Goal: Check status: Check status

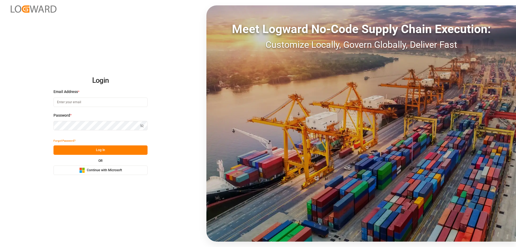
click at [90, 103] on input at bounding box center [101, 102] width 94 height 9
type input "[PERSON_NAME][EMAIL_ADDRESS][PERSON_NAME][DOMAIN_NAME]"
click at [143, 125] on icon "button" at bounding box center [142, 126] width 4 height 4
click at [104, 147] on button "Log In" at bounding box center [101, 150] width 94 height 9
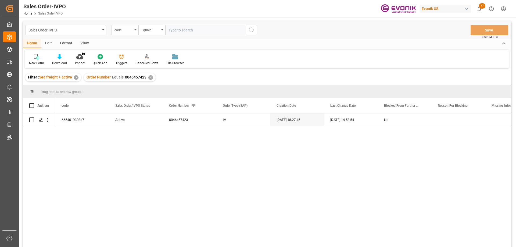
click at [130, 26] on div "code" at bounding box center [125, 30] width 27 height 10
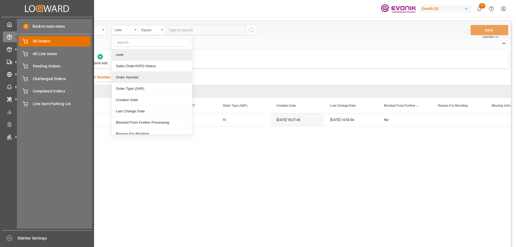
click at [45, 44] on span "All Orders" at bounding box center [62, 41] width 58 height 6
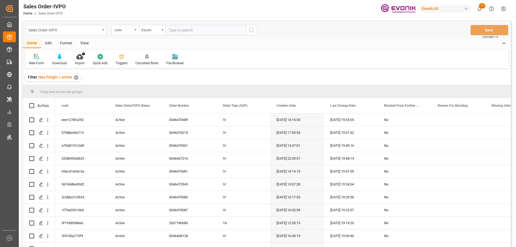
scroll to position [54, 0]
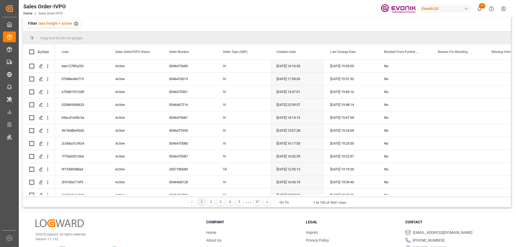
click at [245, 14] on div "Sales Order-IVPO Home Sales Order-IVPO Evonik US 17 Notifications Only show unr…" at bounding box center [265, 8] width 501 height 17
click at [448, 66] on div "Press SPACE to select this row." at bounding box center [459, 66] width 54 height 13
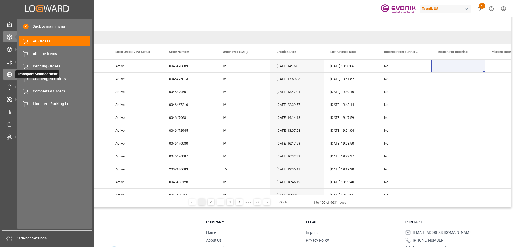
click at [11, 77] on icon at bounding box center [9, 74] width 5 height 5
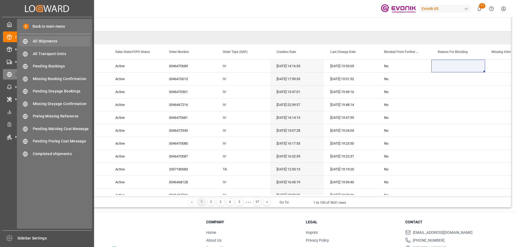
click at [36, 45] on div "All Shipments All Shipments" at bounding box center [55, 41] width 72 height 10
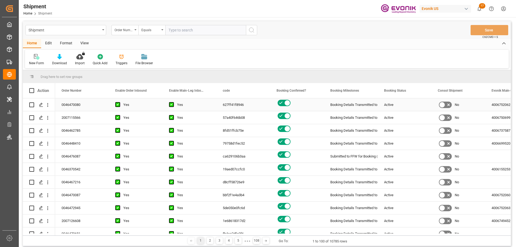
click at [77, 102] on div "0046470080" at bounding box center [82, 104] width 54 height 13
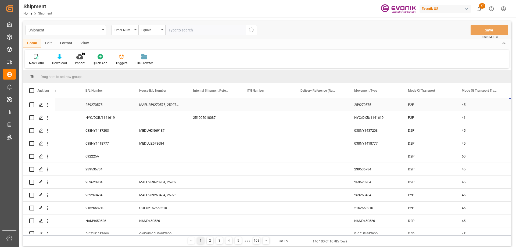
scroll to position [0, 568]
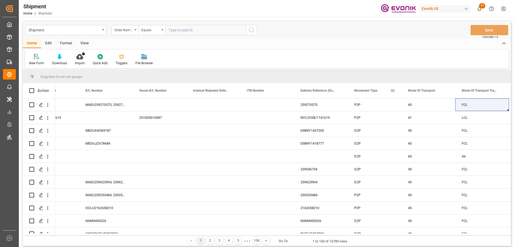
click at [396, 93] on div "Movement Type" at bounding box center [375, 90] width 54 height 15
drag, startPoint x: 396, startPoint y: 93, endPoint x: 393, endPoint y: 91, distance: 3.6
click at [393, 91] on span at bounding box center [393, 90] width 5 height 5
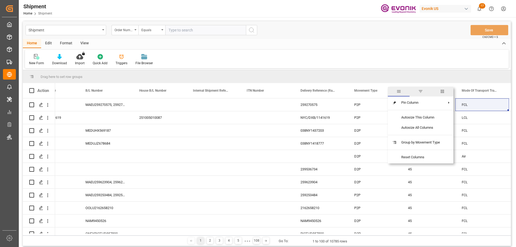
click at [393, 91] on span "general" at bounding box center [399, 92] width 22 height 10
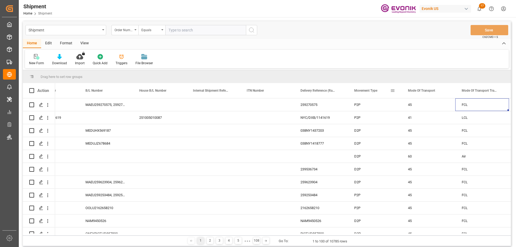
click at [394, 89] on span at bounding box center [393, 90] width 5 height 5
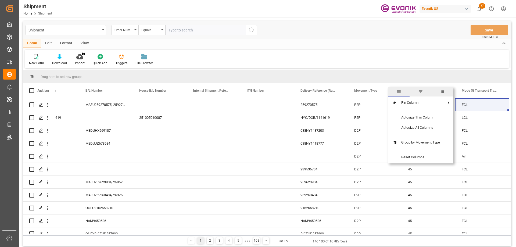
click at [439, 91] on span "columns" at bounding box center [443, 92] width 22 height 10
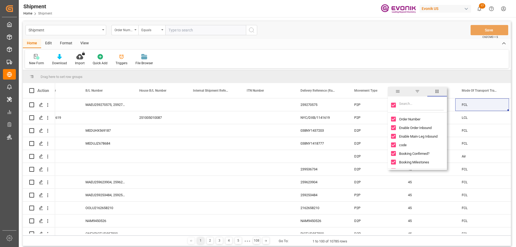
click at [394, 106] on input "Toggle Select All Columns" at bounding box center [393, 105] width 5 height 5
checkbox input "false"
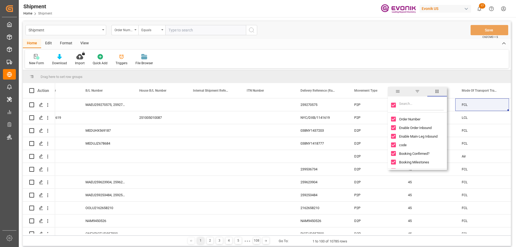
checkbox input "false"
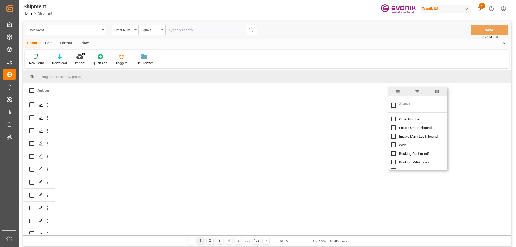
scroll to position [0, 0]
click at [407, 105] on input "Filter Columns Input" at bounding box center [421, 105] width 45 height 11
type input "or"
click at [394, 117] on input "Order Number column toggle visibility (hidden)" at bounding box center [393, 119] width 5 height 5
checkbox input "true"
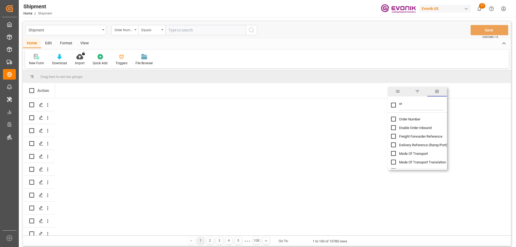
checkbox input "false"
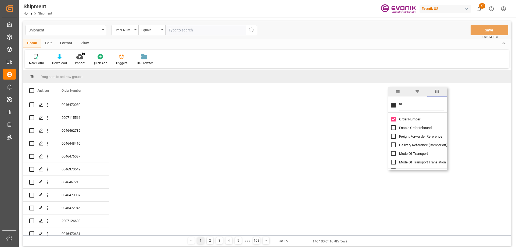
drag, startPoint x: 402, startPoint y: 107, endPoint x: 390, endPoint y: 107, distance: 12.1
click at [391, 107] on div "or" at bounding box center [417, 105] width 59 height 15
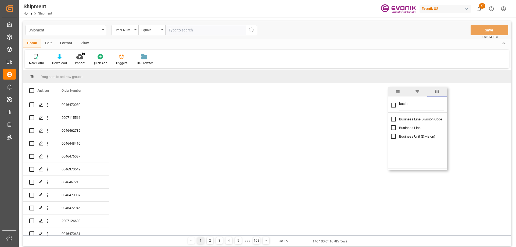
type input "busin"
click at [395, 130] on input "Business Line column toggle visibility (hidden)" at bounding box center [393, 127] width 5 height 5
checkbox input "true"
checkbox input "false"
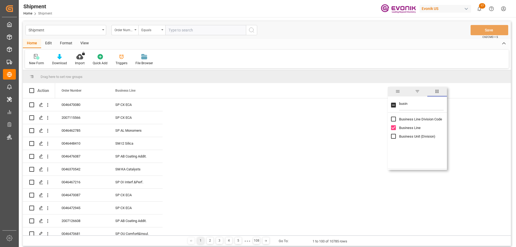
drag, startPoint x: 411, startPoint y: 103, endPoint x: 368, endPoint y: 94, distance: 43.4
click at [368, 94] on div "Drag here to set row groups Drag here to set column labels Action Order Number …" at bounding box center [267, 152] width 488 height 165
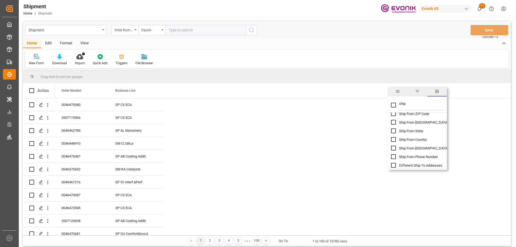
type input "ship"
click at [395, 121] on input "Ship From City column toggle visibility (hidden)" at bounding box center [393, 122] width 5 height 5
checkbox input "true"
checkbox input "false"
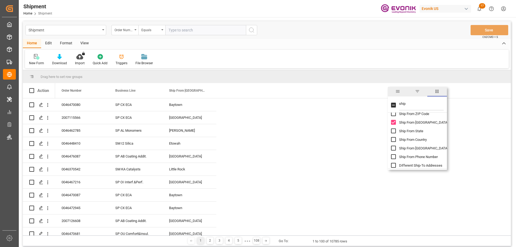
click at [423, 109] on input "ship" at bounding box center [421, 105] width 45 height 11
drag, startPoint x: 422, startPoint y: 107, endPoint x: 384, endPoint y: 97, distance: 38.8
click at [384, 97] on div "Drag here to set row groups Drag here to set column labels Action Order Number …" at bounding box center [267, 152] width 488 height 165
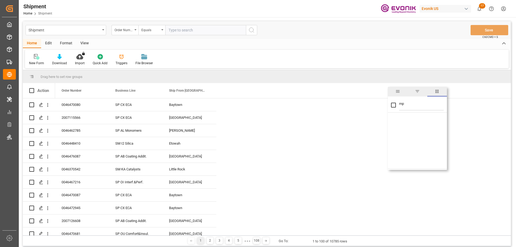
type input "m"
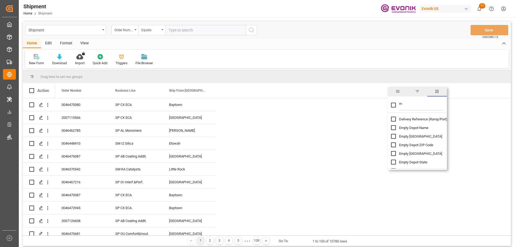
checkbox input "false"
click at [207, 91] on span at bounding box center [207, 90] width 5 height 5
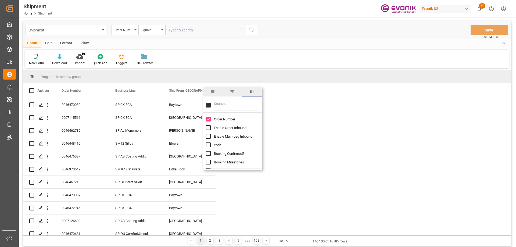
click at [226, 107] on input "Filter Columns Input" at bounding box center [236, 105] width 45 height 11
type input "mobile"
click at [212, 71] on div "Drag here to set row groups" at bounding box center [267, 76] width 488 height 13
